Goal: Register for event/course

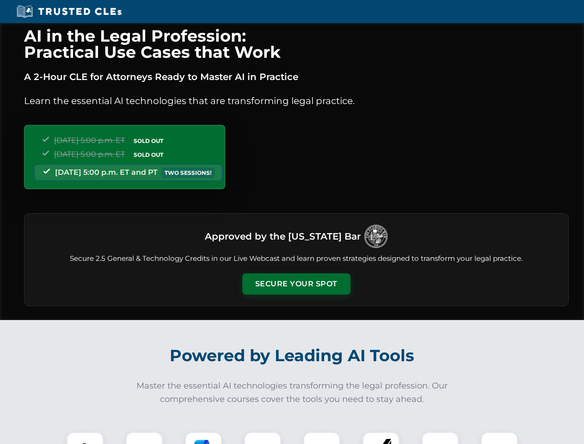
click at [296, 284] on button "Secure Your Spot" at bounding box center [296, 283] width 108 height 21
click at [85, 438] on img at bounding box center [85, 450] width 27 height 27
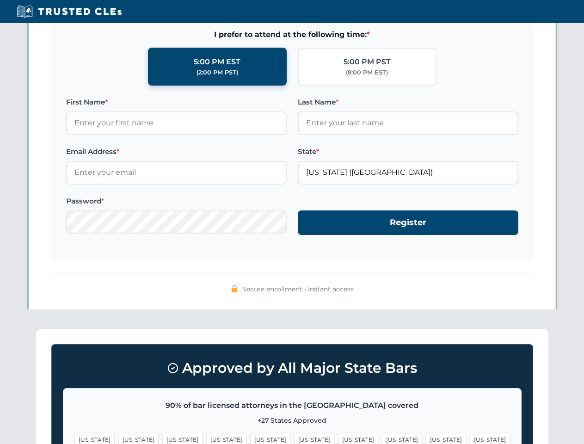
click at [338, 438] on span "[US_STATE]" at bounding box center [358, 439] width 40 height 13
click at [426, 438] on span "[US_STATE]" at bounding box center [446, 439] width 40 height 13
